Goal: Information Seeking & Learning: Check status

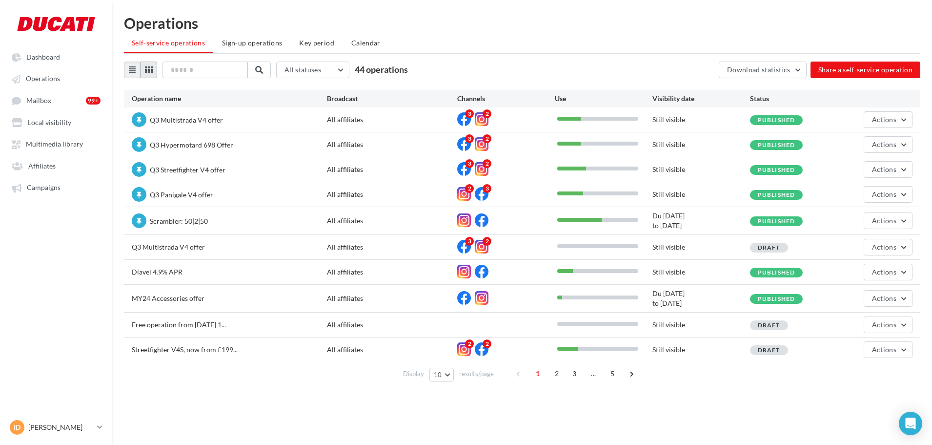
click at [148, 74] on button at bounding box center [149, 69] width 17 height 17
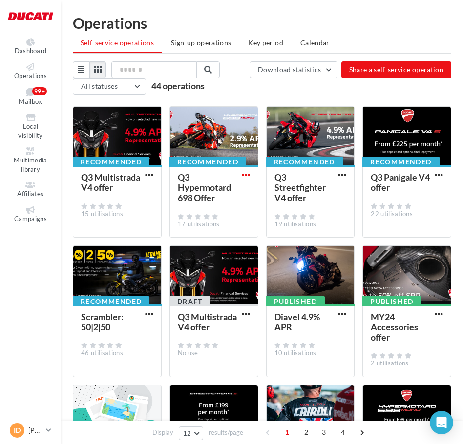
click at [249, 175] on span "button" at bounding box center [246, 175] width 8 height 8
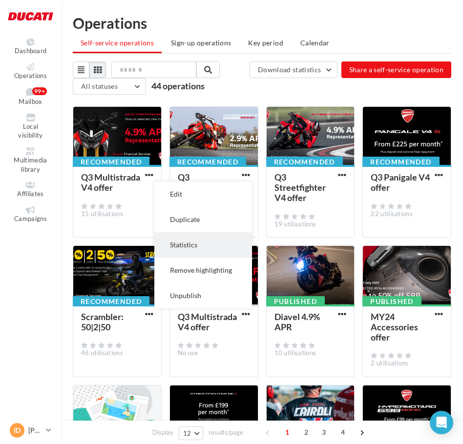
click at [203, 240] on button "Statistics" at bounding box center [203, 244] width 98 height 25
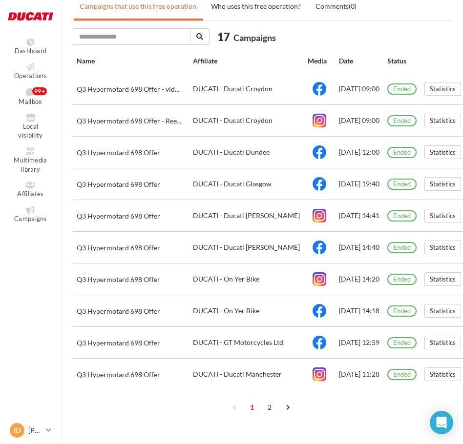
scroll to position [798, 0]
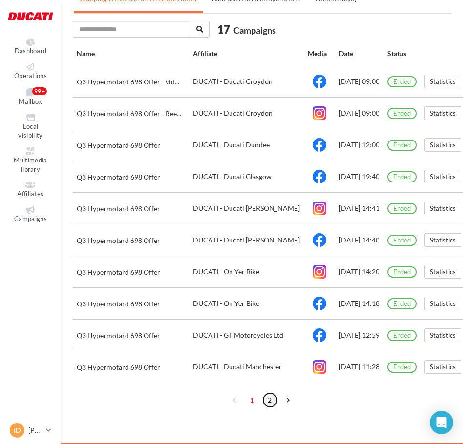
click at [268, 404] on link "2" at bounding box center [270, 400] width 16 height 16
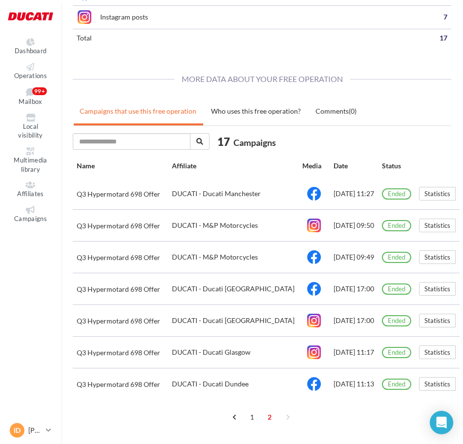
scroll to position [703, 0]
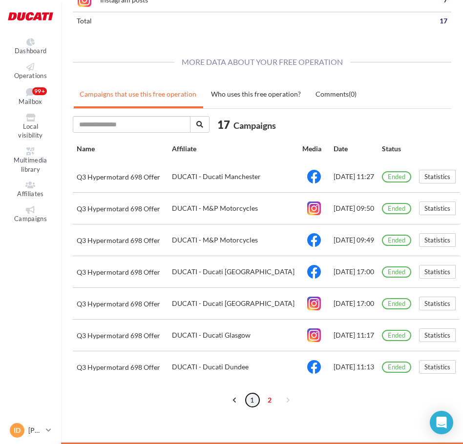
click at [251, 397] on link "1" at bounding box center [252, 400] width 16 height 16
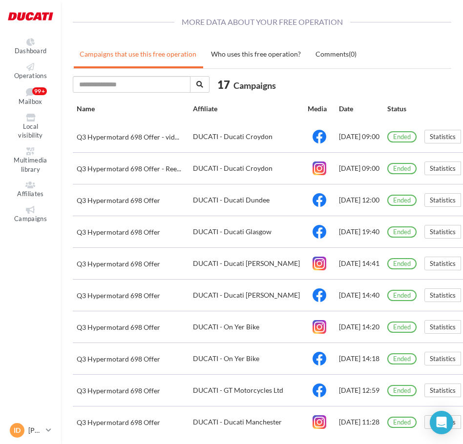
scroll to position [798, 0]
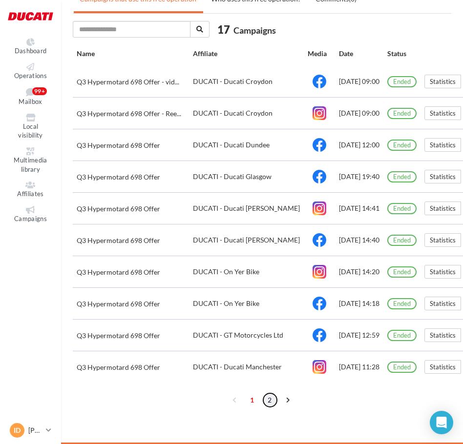
click at [264, 401] on link "2" at bounding box center [270, 400] width 16 height 16
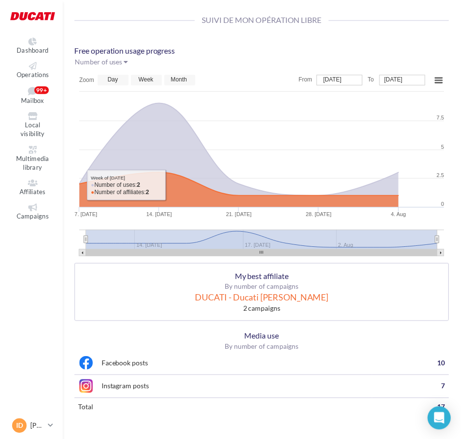
scroll to position [20, 0]
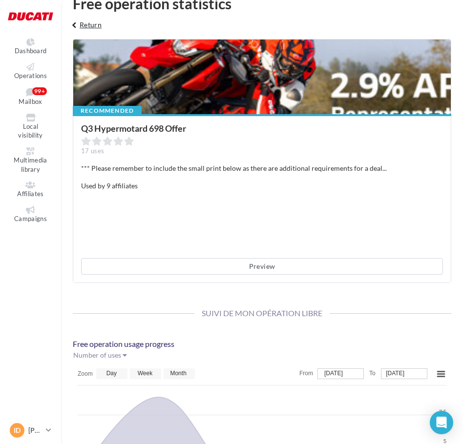
click at [90, 26] on button "keyboard_arrow_left Return" at bounding box center [85, 29] width 41 height 20
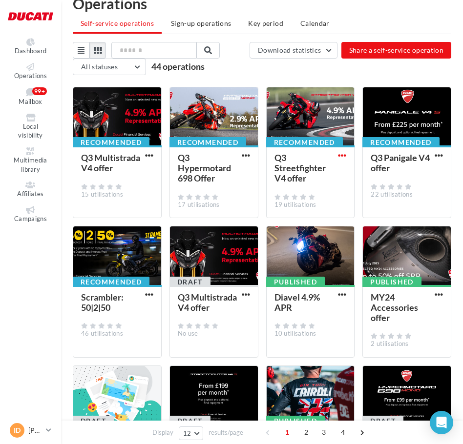
click at [346, 158] on span "button" at bounding box center [342, 155] width 8 height 8
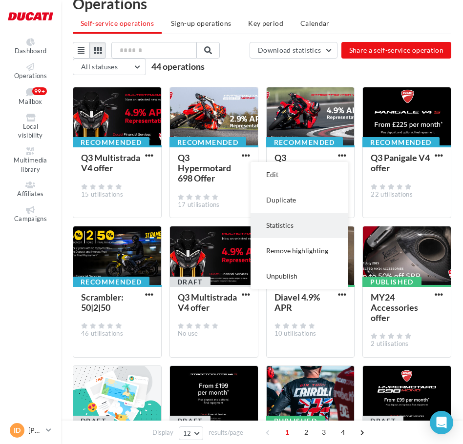
click at [307, 218] on button "Statistics" at bounding box center [299, 225] width 98 height 25
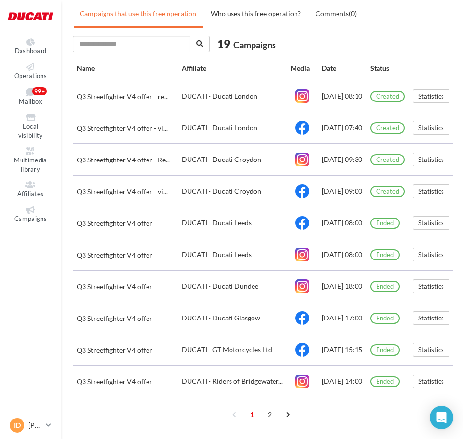
scroll to position [800, 0]
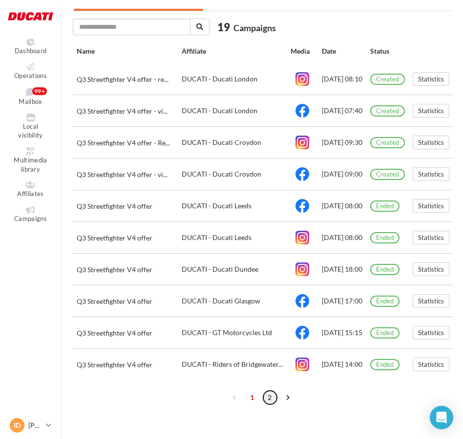
click at [268, 405] on link "2" at bounding box center [270, 398] width 16 height 16
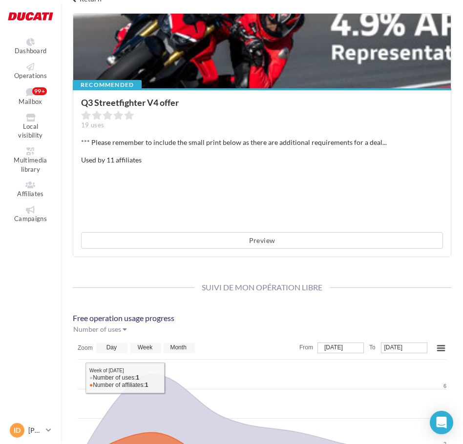
scroll to position [0, 0]
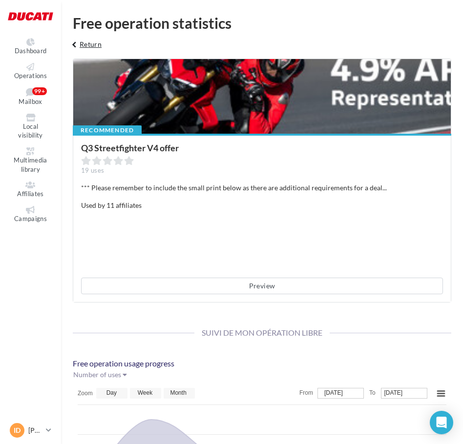
click at [81, 44] on button "keyboard_arrow_left Return" at bounding box center [85, 48] width 41 height 20
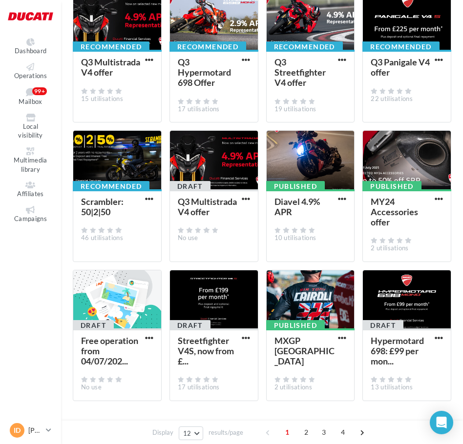
scroll to position [126, 0]
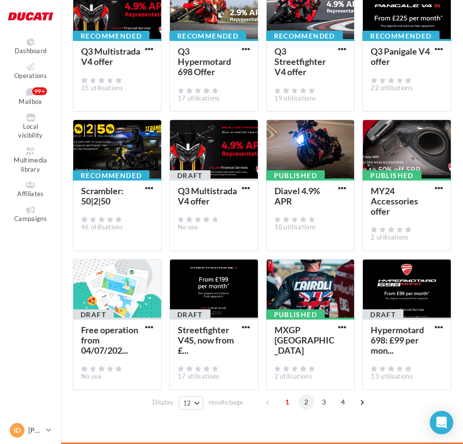
click at [304, 403] on span "2" at bounding box center [306, 402] width 16 height 16
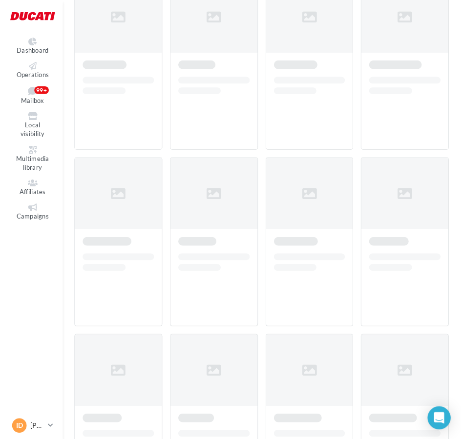
scroll to position [67, 0]
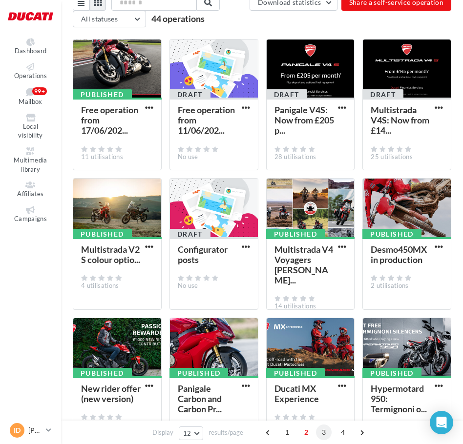
click at [324, 429] on span "3" at bounding box center [324, 433] width 16 height 16
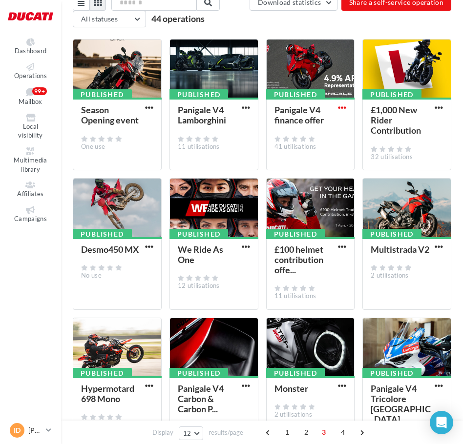
click at [338, 106] on span "button" at bounding box center [342, 107] width 8 height 8
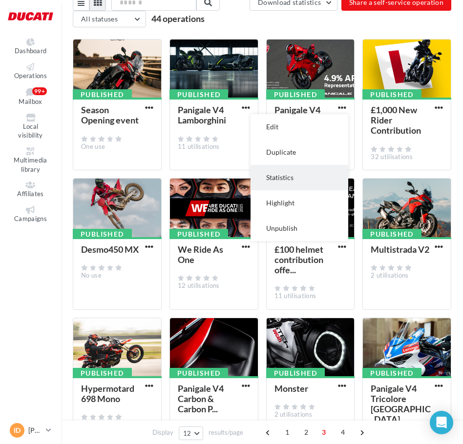
click at [298, 171] on button "Statistics" at bounding box center [299, 177] width 98 height 25
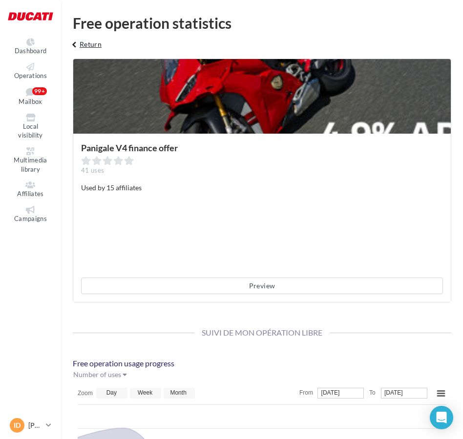
drag, startPoint x: 85, startPoint y: 44, endPoint x: 90, endPoint y: 49, distance: 6.9
click at [85, 44] on button "keyboard_arrow_left Return" at bounding box center [85, 48] width 41 height 20
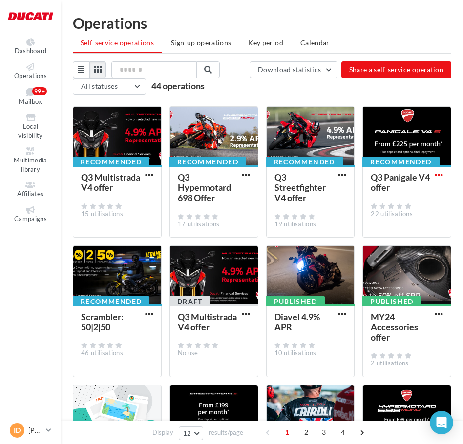
click at [439, 176] on span "button" at bounding box center [438, 175] width 8 height 8
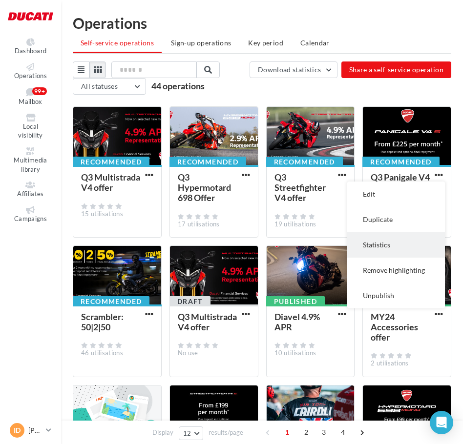
click at [395, 236] on button "Statistics" at bounding box center [396, 244] width 98 height 25
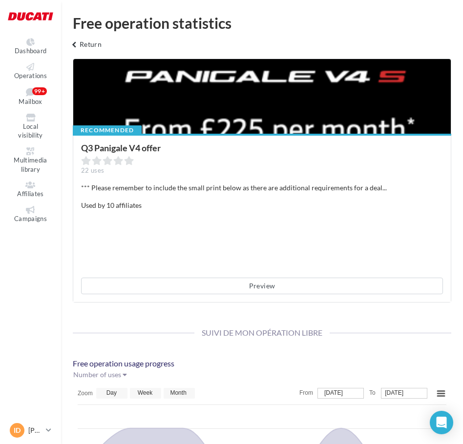
click at [288, 115] on div at bounding box center [261, 97] width 377 height 76
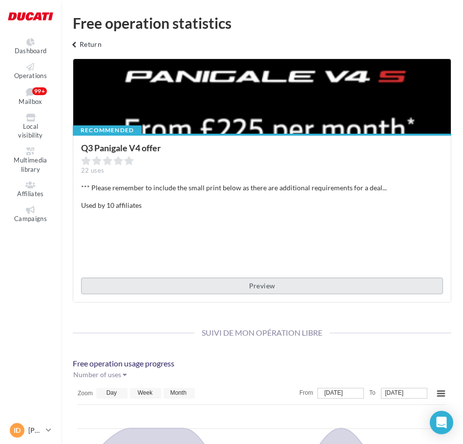
click at [229, 287] on button "Preview" at bounding box center [262, 286] width 362 height 17
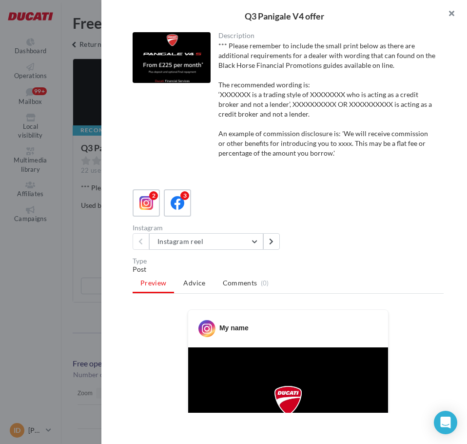
click at [456, 9] on button "button" at bounding box center [447, 14] width 39 height 29
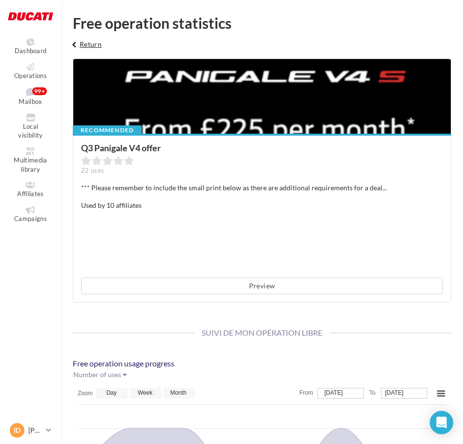
click at [87, 43] on button "keyboard_arrow_left Return" at bounding box center [85, 48] width 41 height 20
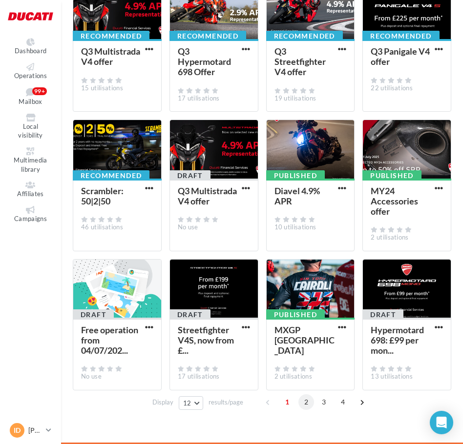
click at [306, 404] on span "2" at bounding box center [306, 402] width 16 height 16
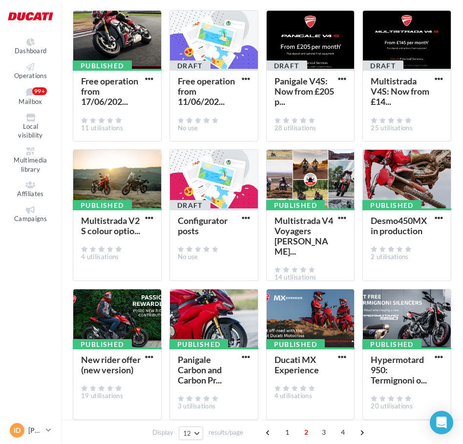
scroll to position [126, 0]
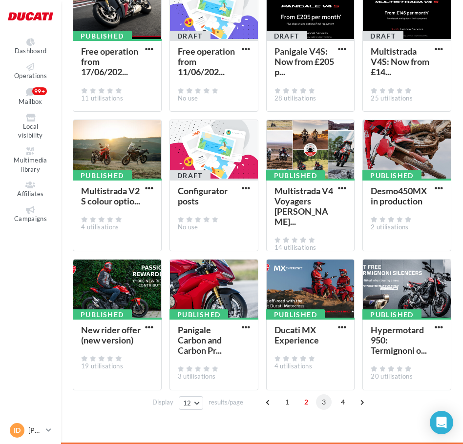
click at [318, 405] on span "3" at bounding box center [324, 402] width 16 height 16
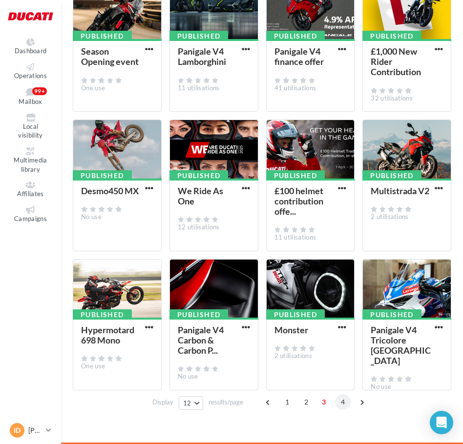
click at [338, 399] on span "4" at bounding box center [343, 402] width 16 height 16
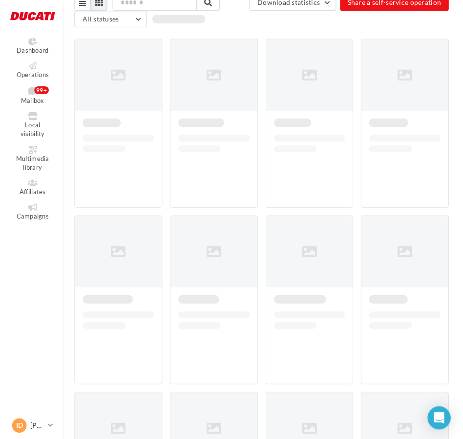
scroll to position [16, 0]
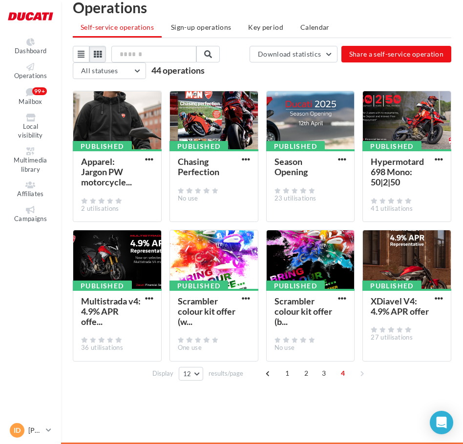
click at [443, 160] on button "button" at bounding box center [438, 160] width 12 height 10
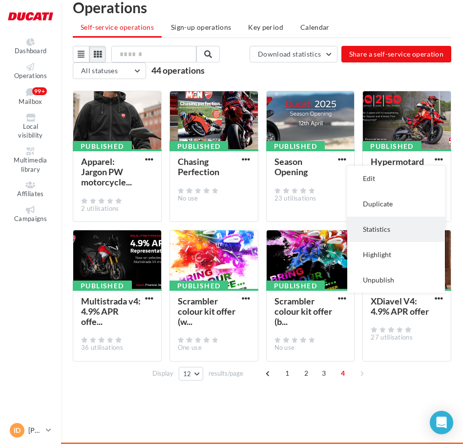
click at [403, 220] on button "Statistics" at bounding box center [396, 229] width 98 height 25
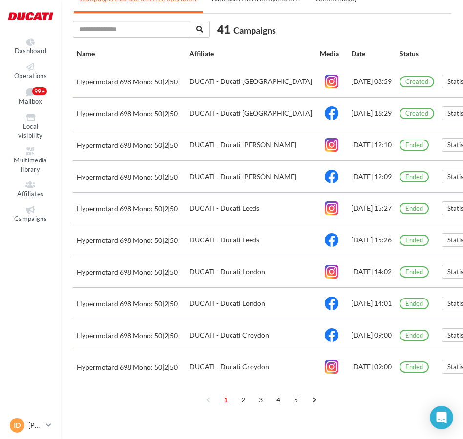
scroll to position [845, 0]
click at [244, 400] on link "2" at bounding box center [244, 400] width 16 height 16
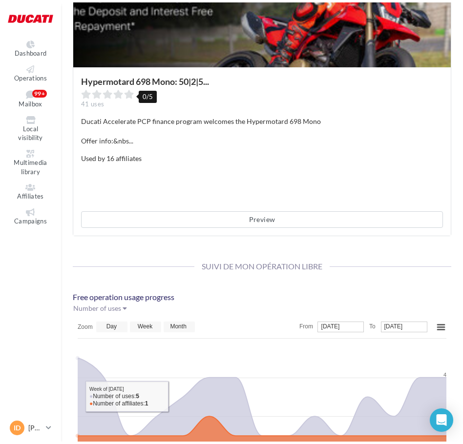
scroll to position [0, 0]
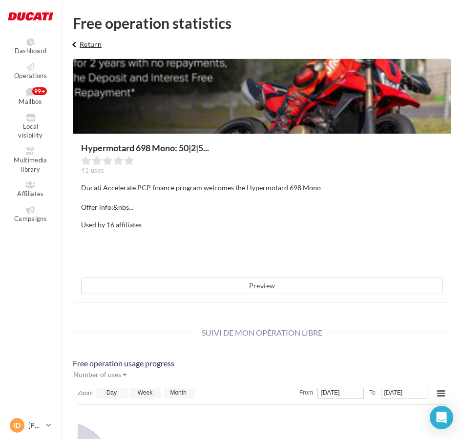
click at [97, 45] on button "keyboard_arrow_left Return" at bounding box center [85, 48] width 41 height 20
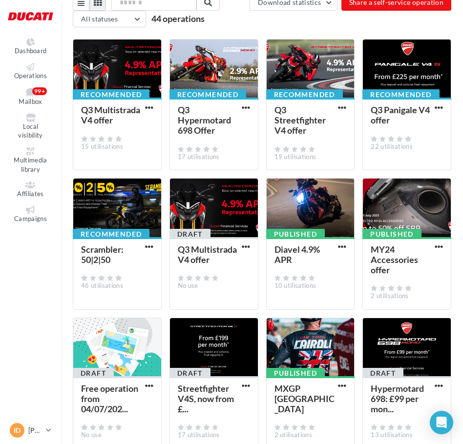
scroll to position [126, 0]
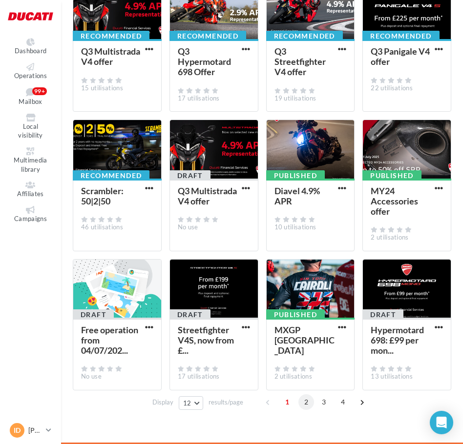
click at [304, 403] on span "2" at bounding box center [306, 402] width 16 height 16
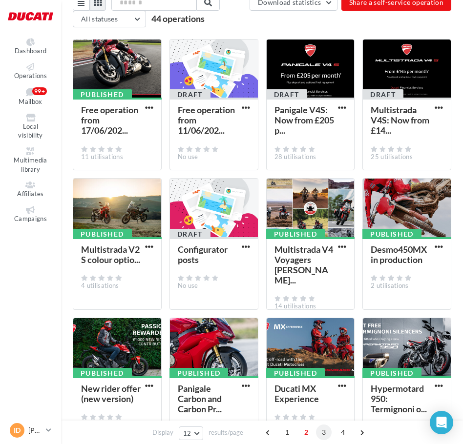
click at [322, 431] on span "3" at bounding box center [324, 433] width 16 height 16
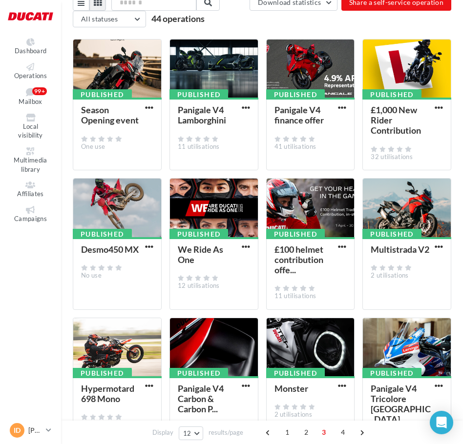
scroll to position [126, 0]
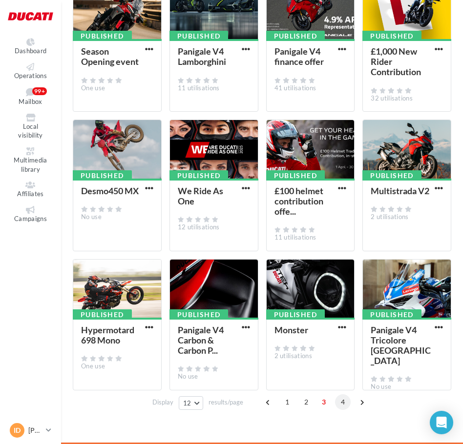
click at [342, 401] on span "4" at bounding box center [343, 402] width 16 height 16
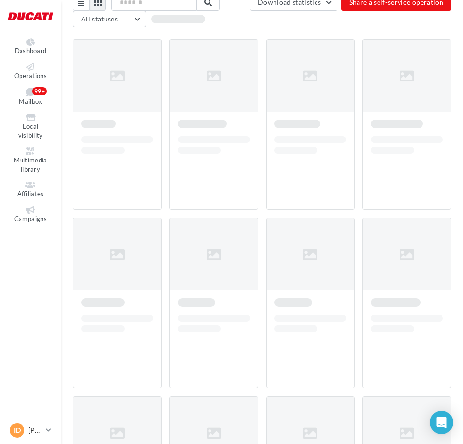
scroll to position [16, 0]
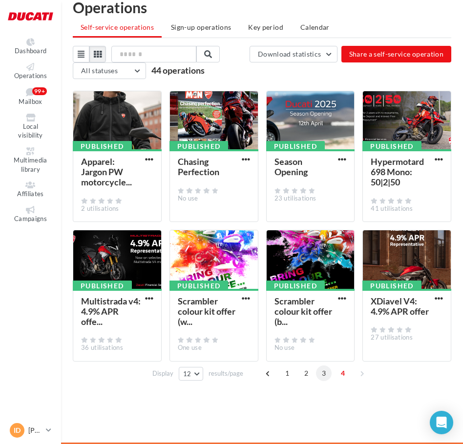
click at [324, 378] on span "3" at bounding box center [324, 373] width 16 height 16
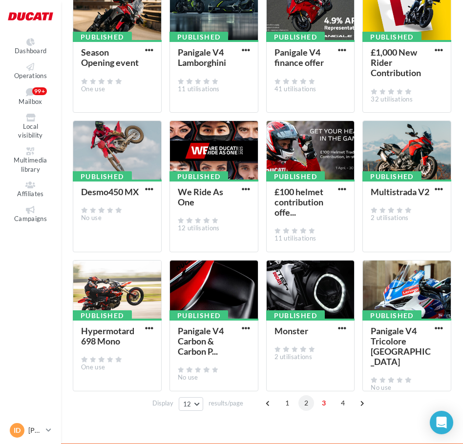
scroll to position [126, 0]
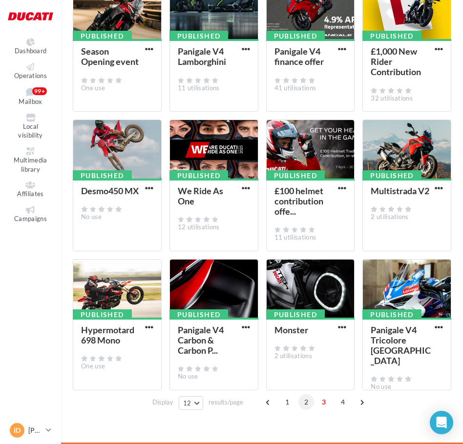
click at [302, 403] on span "2" at bounding box center [306, 402] width 16 height 16
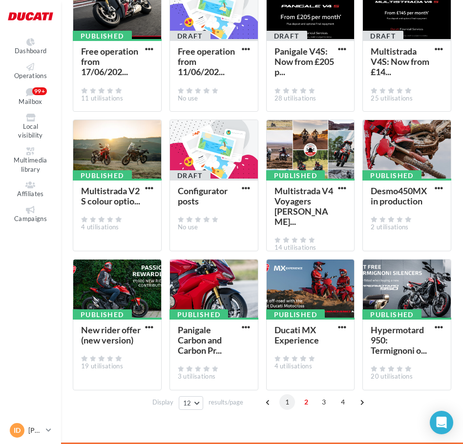
click at [292, 402] on span "1" at bounding box center [287, 402] width 16 height 16
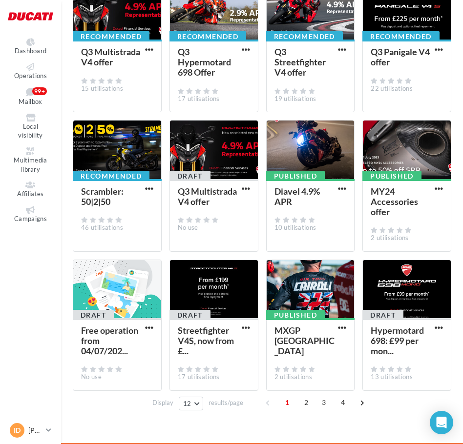
scroll to position [126, 0]
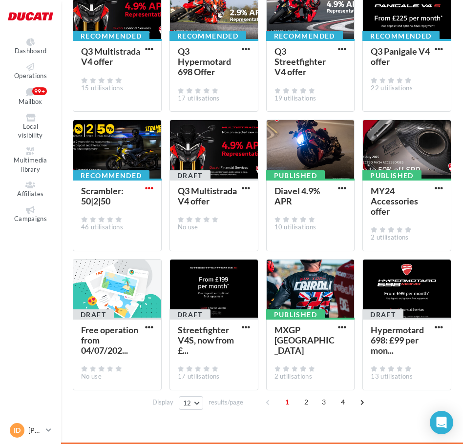
click at [147, 188] on span "button" at bounding box center [149, 188] width 8 height 8
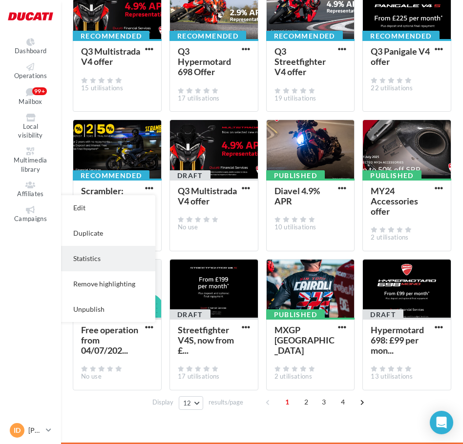
click at [117, 265] on button "Statistics" at bounding box center [107, 258] width 98 height 25
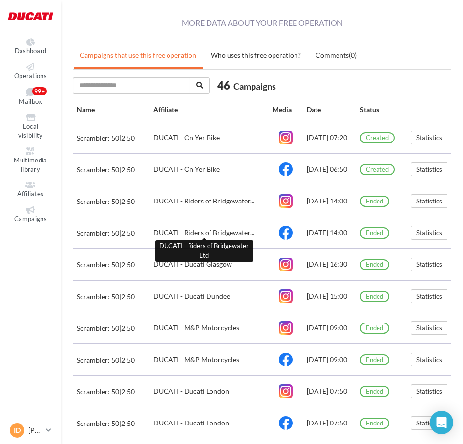
scroll to position [760, 0]
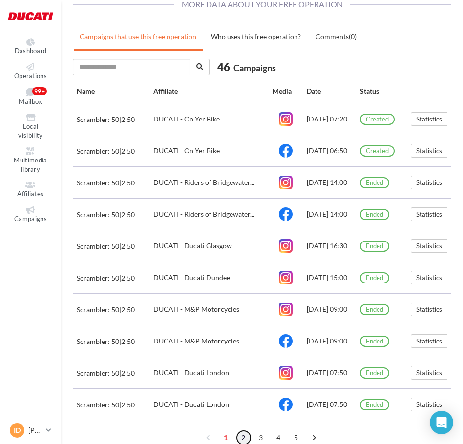
click at [247, 437] on link "2" at bounding box center [244, 438] width 16 height 16
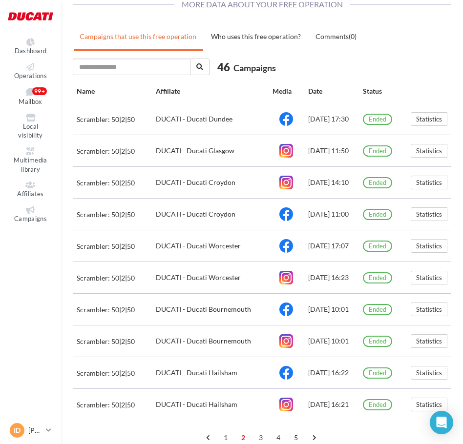
scroll to position [798, 0]
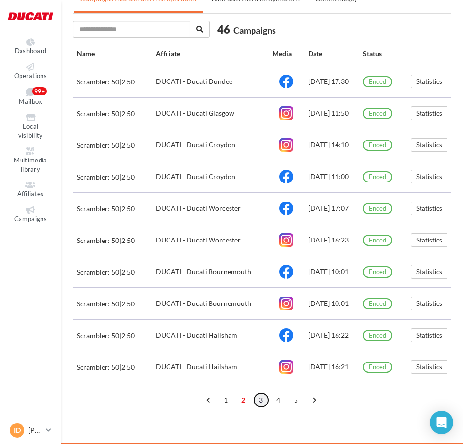
click at [261, 393] on link "3" at bounding box center [261, 400] width 16 height 16
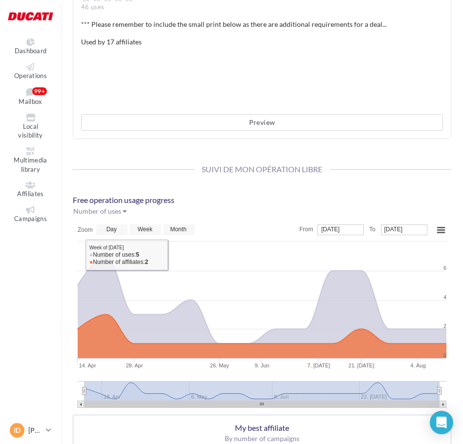
scroll to position [0, 0]
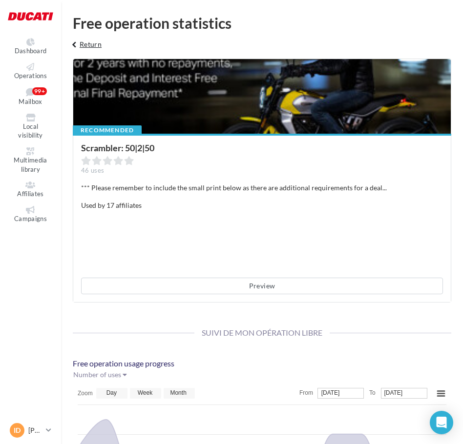
click at [96, 43] on button "keyboard_arrow_left Return" at bounding box center [85, 48] width 41 height 20
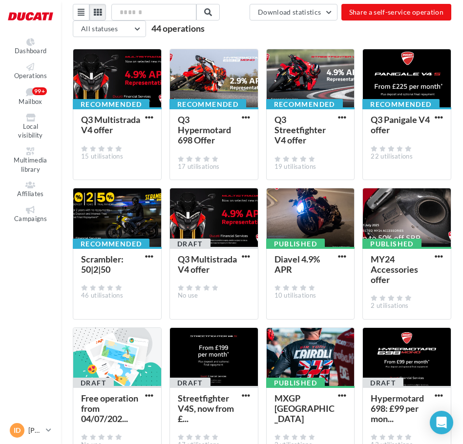
scroll to position [126, 0]
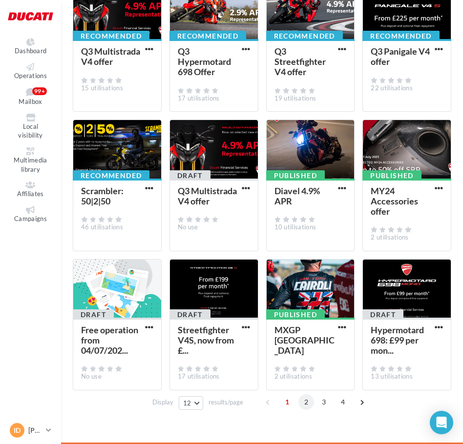
click at [305, 405] on span "2" at bounding box center [306, 402] width 16 height 16
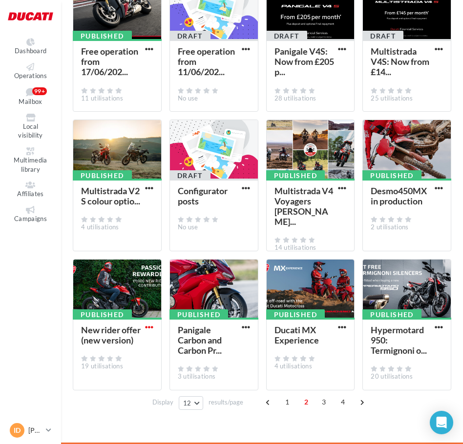
click at [146, 323] on span "button" at bounding box center [149, 327] width 8 height 8
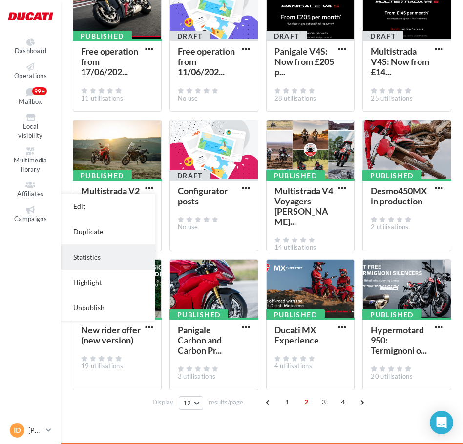
click at [103, 265] on button "Statistics" at bounding box center [107, 256] width 98 height 25
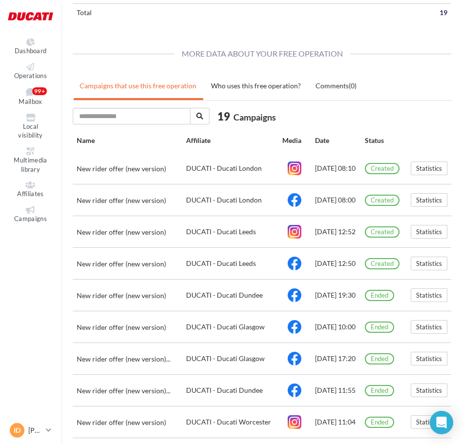
scroll to position [760, 0]
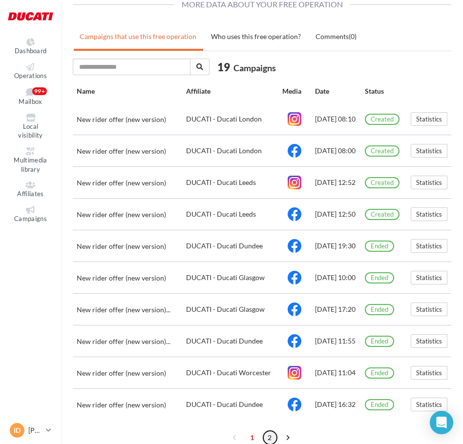
click at [263, 436] on link "2" at bounding box center [270, 438] width 16 height 16
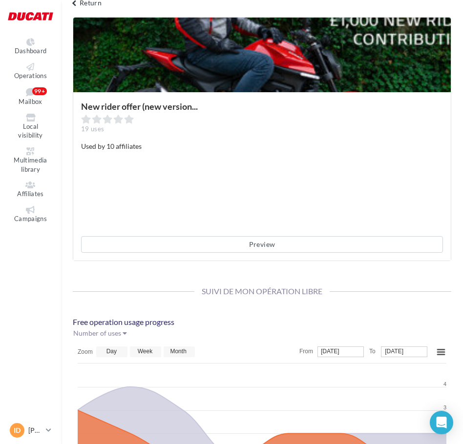
scroll to position [0, 0]
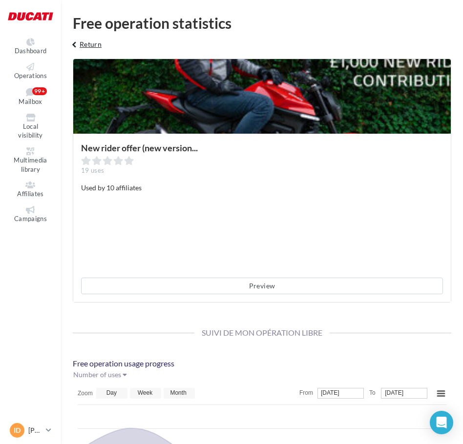
click at [89, 41] on button "keyboard_arrow_left Return" at bounding box center [85, 48] width 41 height 20
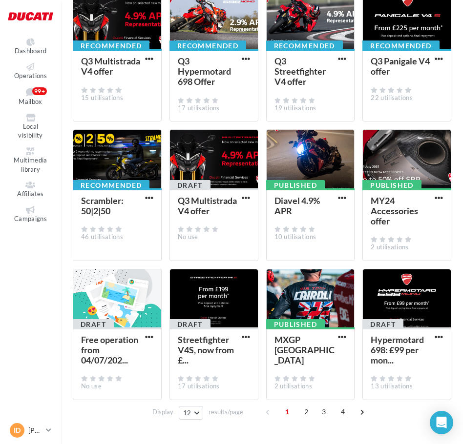
scroll to position [126, 0]
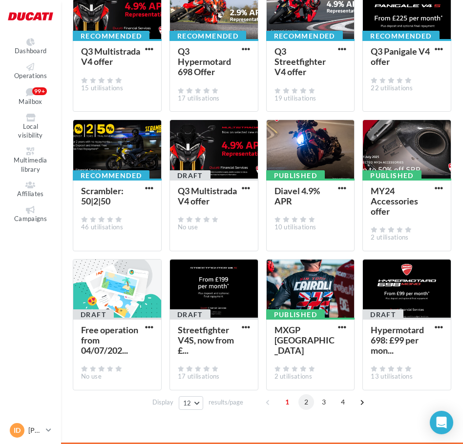
click at [302, 402] on span "2" at bounding box center [306, 402] width 16 height 16
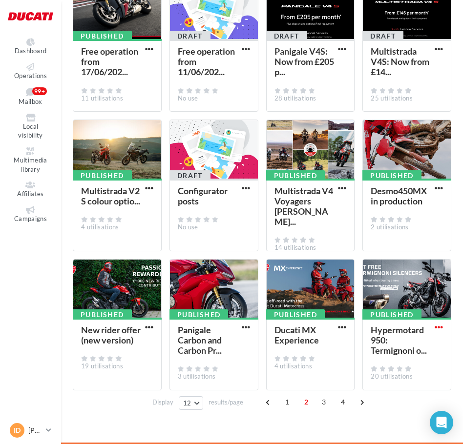
click at [440, 328] on span "button" at bounding box center [438, 327] width 8 height 8
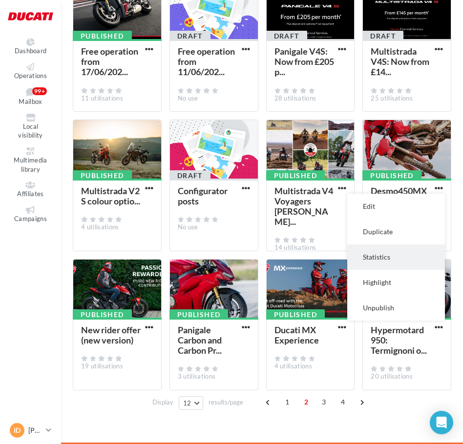
click at [406, 261] on button "Statistics" at bounding box center [396, 256] width 98 height 25
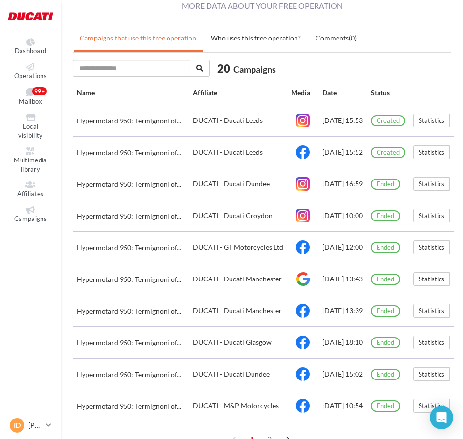
scroll to position [809, 0]
